Goal: Information Seeking & Learning: Find specific fact

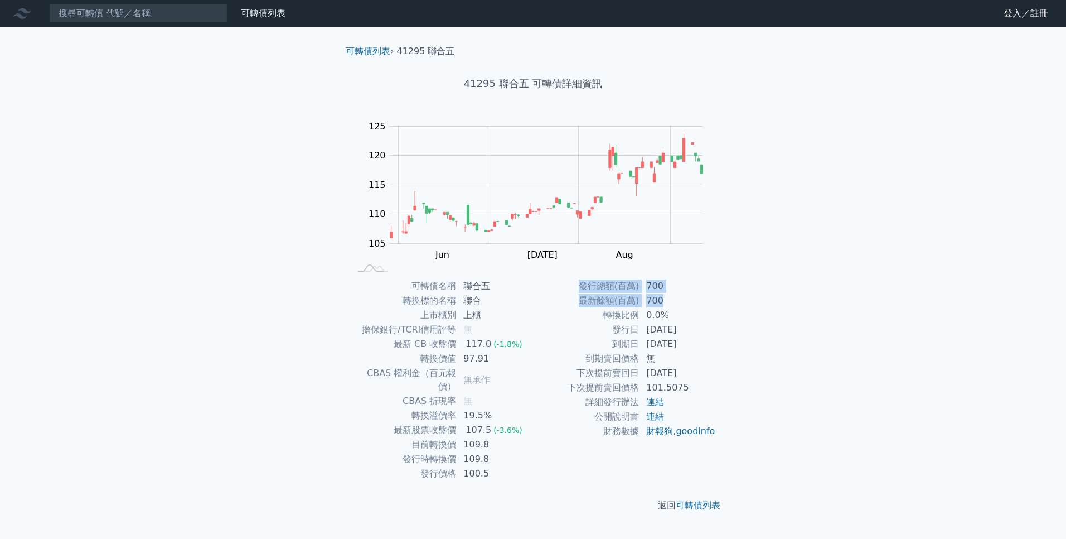
drag, startPoint x: 581, startPoint y: 287, endPoint x: 682, endPoint y: 293, distance: 101.1
click at [682, 293] on tbody "發行總額(百萬) 700 最新餘額(百萬) 700 轉換比例 0.0% 發行日 [DATE] 到期日 [DATE] 到期賣回價格 無 下次提前賣回日 [DAT…" at bounding box center [624, 358] width 183 height 159
drag, startPoint x: 682, startPoint y: 293, endPoint x: 609, endPoint y: 297, distance: 73.1
click at [609, 297] on td "最新餘額(百萬)" at bounding box center [586, 300] width 106 height 14
drag, startPoint x: 589, startPoint y: 299, endPoint x: 673, endPoint y: 298, distance: 84.2
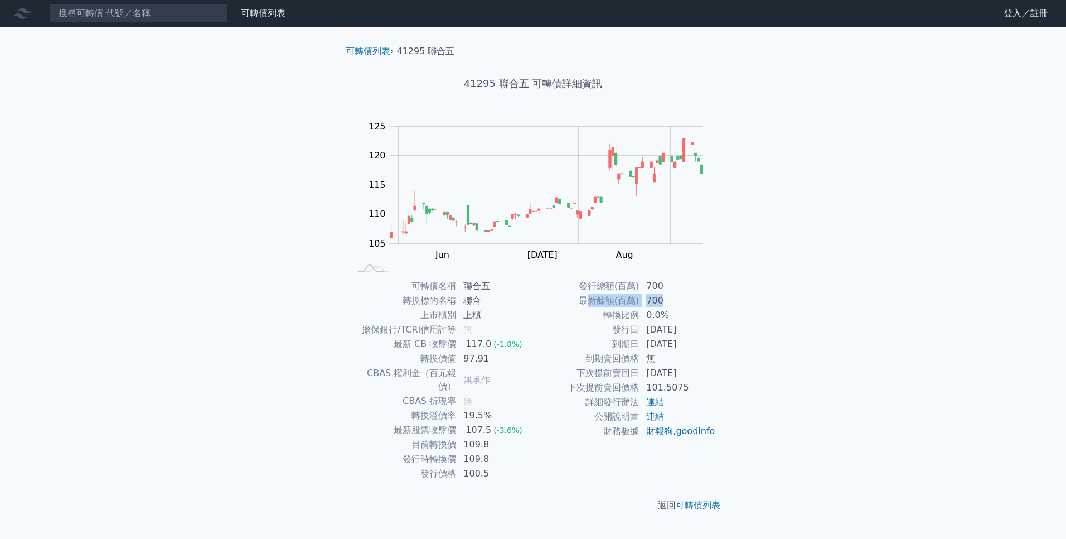
click at [673, 298] on tr "最新餘額(百萬) 700" at bounding box center [624, 300] width 183 height 14
drag, startPoint x: 673, startPoint y: 298, endPoint x: 612, endPoint y: 295, distance: 60.8
click at [612, 295] on td "最新餘額(百萬)" at bounding box center [586, 300] width 106 height 14
drag, startPoint x: 581, startPoint y: 285, endPoint x: 678, endPoint y: 294, distance: 97.4
click at [678, 294] on tbody "發行總額(百萬) 700 最新餘額(百萬) 700 轉換比例 0.0% 發行日 [DATE] 到期日 [DATE] 到期賣回價格 無 下次提前賣回日 [DAT…" at bounding box center [624, 358] width 183 height 159
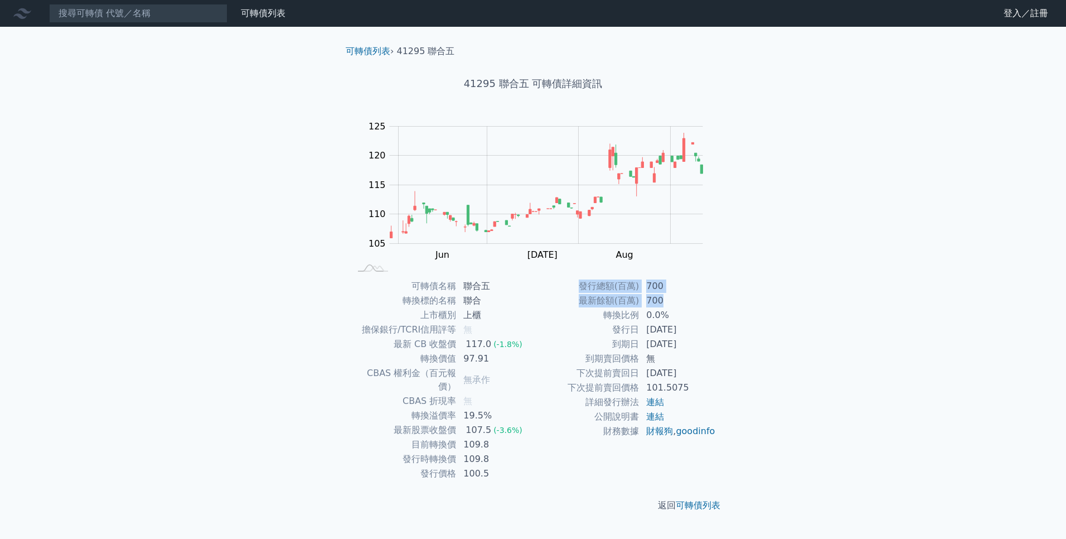
drag, startPoint x: 678, startPoint y: 294, endPoint x: 650, endPoint y: 291, distance: 28.6
click at [650, 291] on td "700" at bounding box center [677, 286] width 76 height 14
drag, startPoint x: 589, startPoint y: 287, endPoint x: 673, endPoint y: 294, distance: 85.1
click at [673, 294] on tbody "發行總額(百萬) 700 最新餘額(百萬) 700 轉換比例 0.0% 發行日 [DATE] 到期日 [DATE] 到期賣回價格 無 下次提前賣回日 [DAT…" at bounding box center [624, 358] width 183 height 159
click at [673, 294] on td "700" at bounding box center [677, 300] width 76 height 14
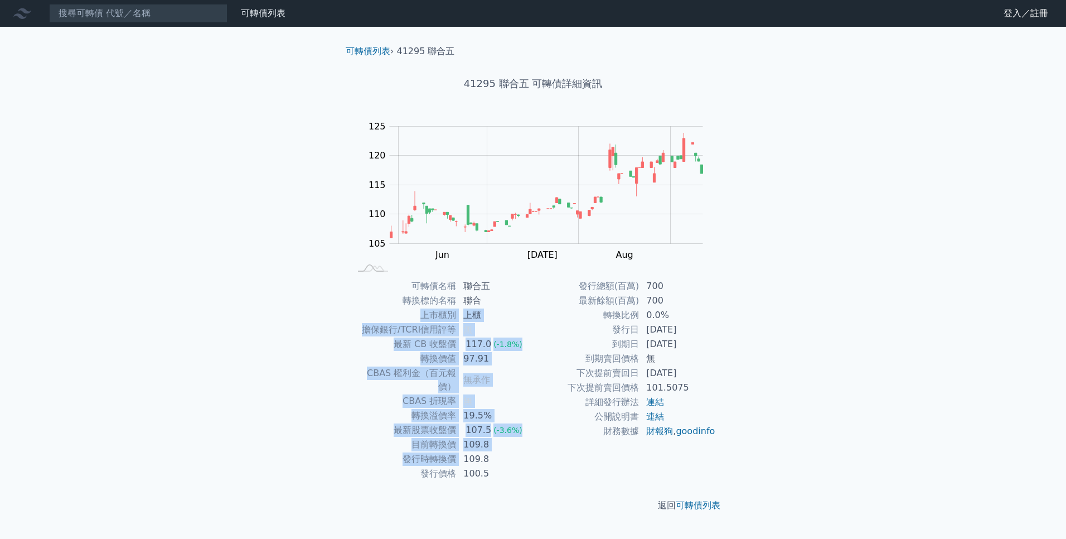
drag, startPoint x: 394, startPoint y: 317, endPoint x: 466, endPoint y: 459, distance: 158.8
click at [466, 459] on tbody "可轉債名稱 聯合五 轉換標的名稱 聯合 上市櫃別 上櫃 擔保銀行/TCRI信用評等 無 最新 CB 收盤價 117.0 (-1.8%) 轉換價值 97.91 …" at bounding box center [441, 380] width 183 height 202
drag, startPoint x: 466, startPoint y: 459, endPoint x: 469, endPoint y: 466, distance: 7.8
click at [469, 466] on td "100.5" at bounding box center [495, 473] width 76 height 14
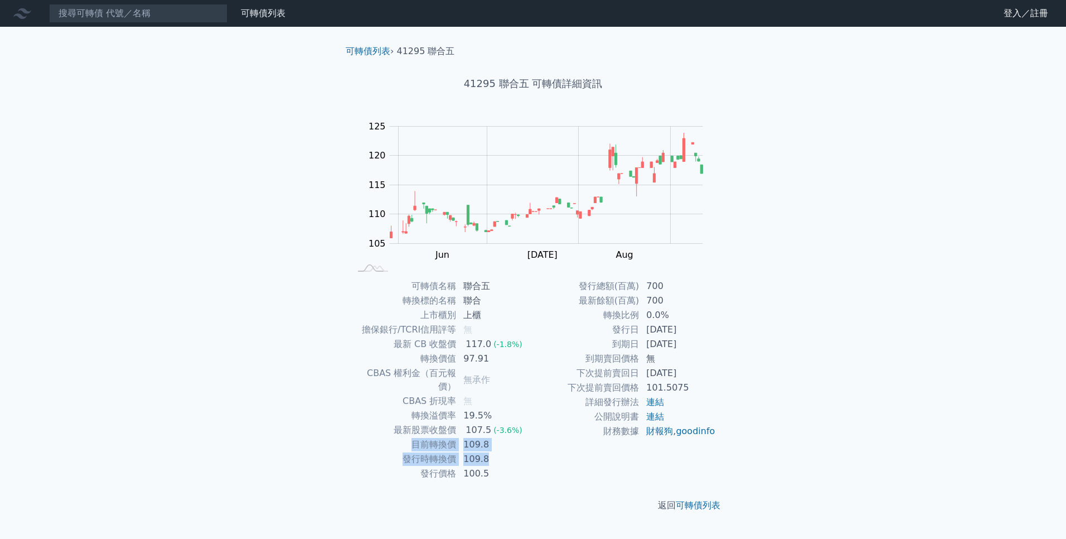
drag, startPoint x: 488, startPoint y: 445, endPoint x: 400, endPoint y: 425, distance: 90.3
click at [400, 425] on tbody "可轉債名稱 聯合五 轉換標的名稱 聯合 上市櫃別 上櫃 擔保銀行/TCRI信用評等 無 最新 CB 收盤價 117.0 (-1.8%) 轉換價值 97.91 …" at bounding box center [441, 380] width 183 height 202
drag, startPoint x: 400, startPoint y: 425, endPoint x: 407, endPoint y: 429, distance: 8.0
click at [407, 437] on td "目前轉換價" at bounding box center [403, 444] width 106 height 14
click at [412, 437] on td "目前轉換價" at bounding box center [403, 444] width 106 height 14
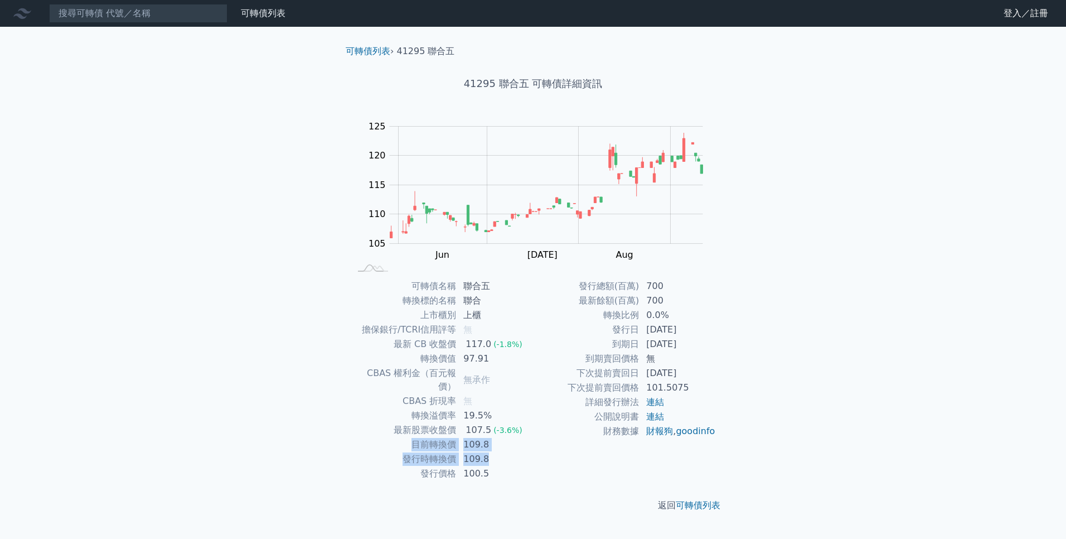
click at [412, 437] on td "目前轉換價" at bounding box center [403, 444] width 106 height 14
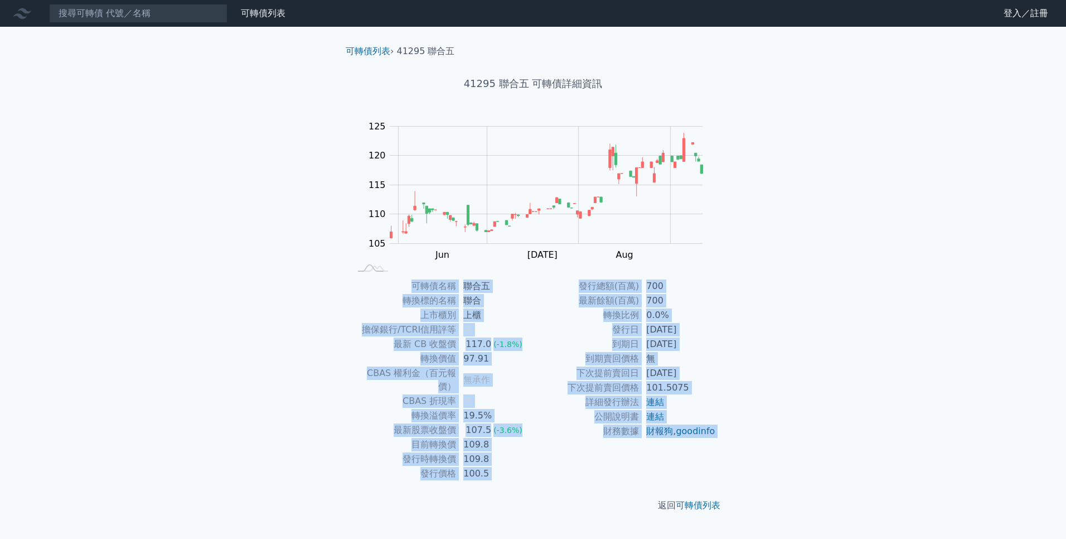
drag, startPoint x: 405, startPoint y: 280, endPoint x: 503, endPoint y: 464, distance: 208.8
click at [503, 464] on tbody "可轉債名稱 聯合五 轉換標的名稱 聯合 上市櫃別 上櫃 擔保銀行/TCRI信用評等 無 最新 CB 收盤價 117.0 (-1.8%) 轉換價值 97.91 …" at bounding box center [441, 380] width 183 height 202
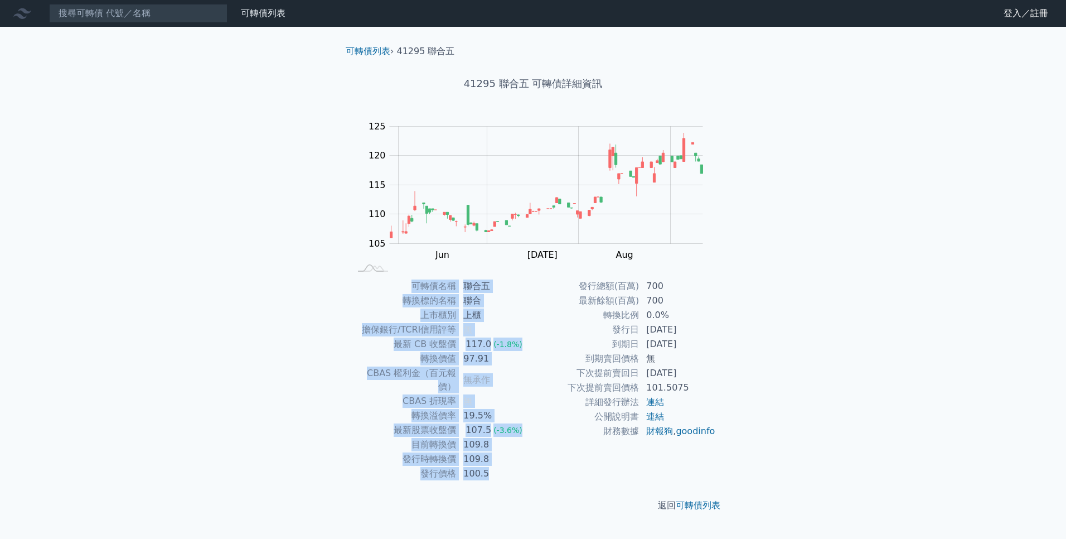
click at [499, 466] on td "100.5" at bounding box center [495, 473] width 76 height 14
drag, startPoint x: 491, startPoint y: 462, endPoint x: 371, endPoint y: 306, distance: 197.6
click at [371, 306] on tbody "可轉債名稱 聯合五 轉換標的名稱 聯合 上市櫃別 上櫃 擔保銀行/TCRI信用評等 無 最新 CB 收盤價 117.0 (-1.8%) 轉換價值 97.91 …" at bounding box center [441, 380] width 183 height 202
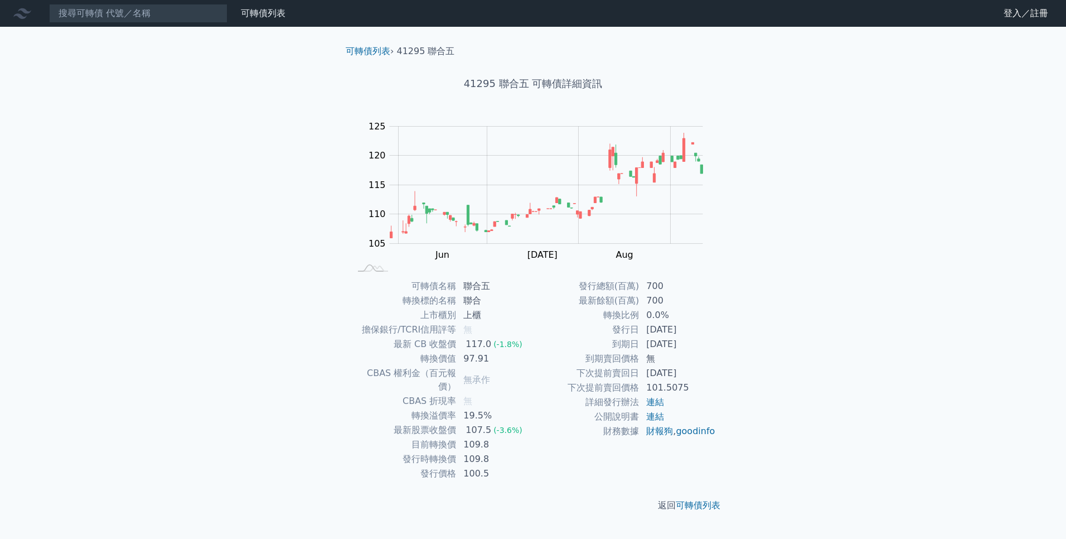
drag, startPoint x: 371, startPoint y: 306, endPoint x: 318, endPoint y: 321, distance: 54.7
click at [318, 321] on div "可轉債列表 財務數據 可轉債列表 財務數據 登入／註冊 登入／註冊 可轉債列表 › 41295 聯合五 41295 聯合五 可轉債詳細資訊 Zoom Out …" at bounding box center [533, 269] width 1066 height 539
